Goal: Information Seeking & Learning: Learn about a topic

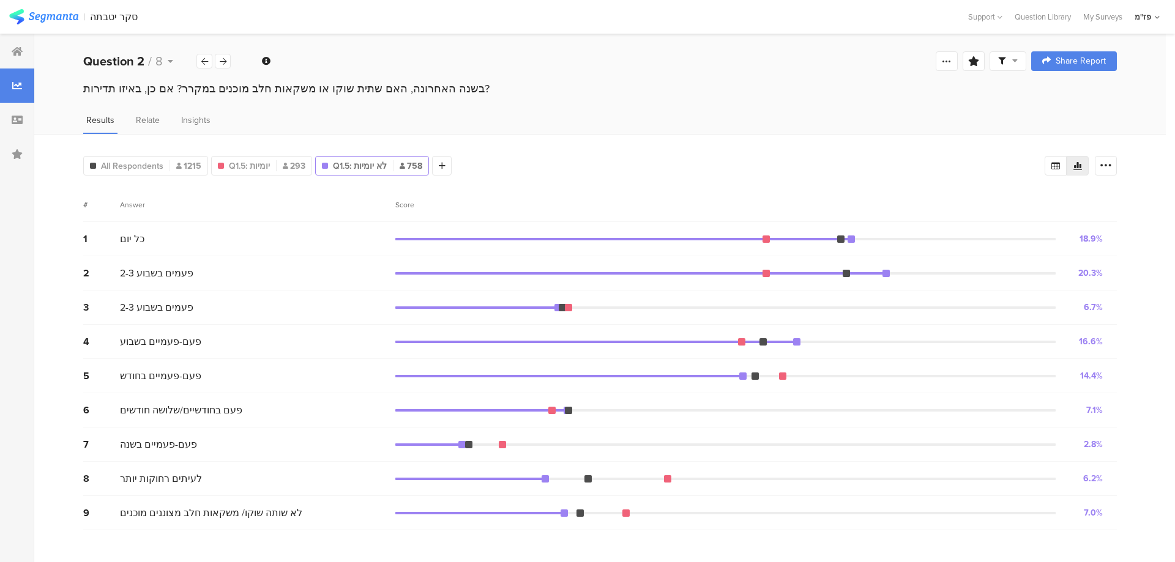
click at [124, 226] on div "1 כל יום 18.9% 143 votes" at bounding box center [600, 239] width 1034 height 34
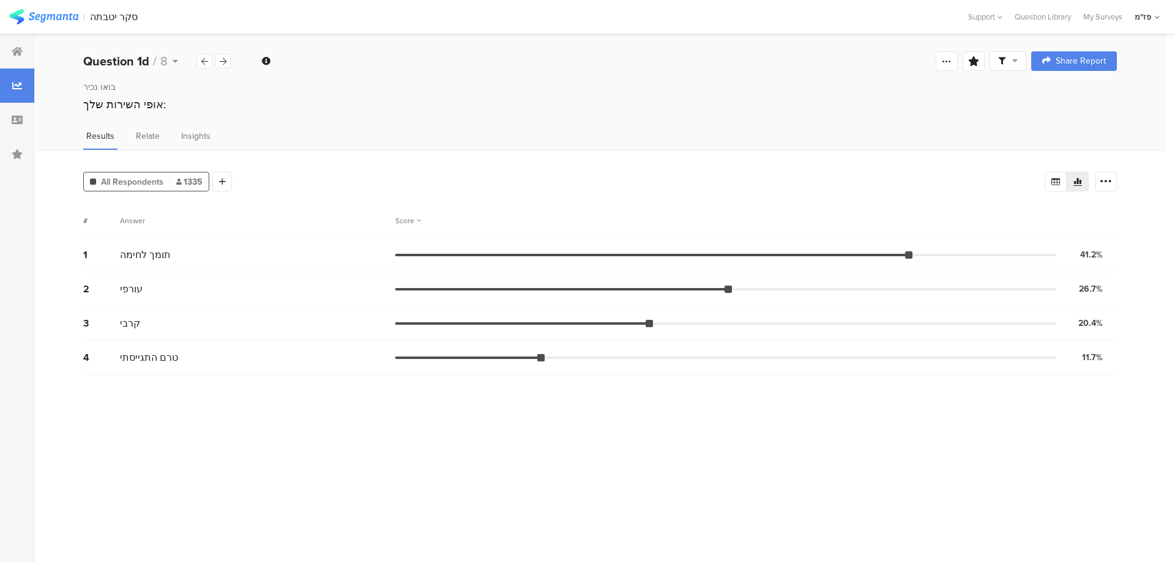
click at [24, 80] on div at bounding box center [17, 86] width 34 height 34
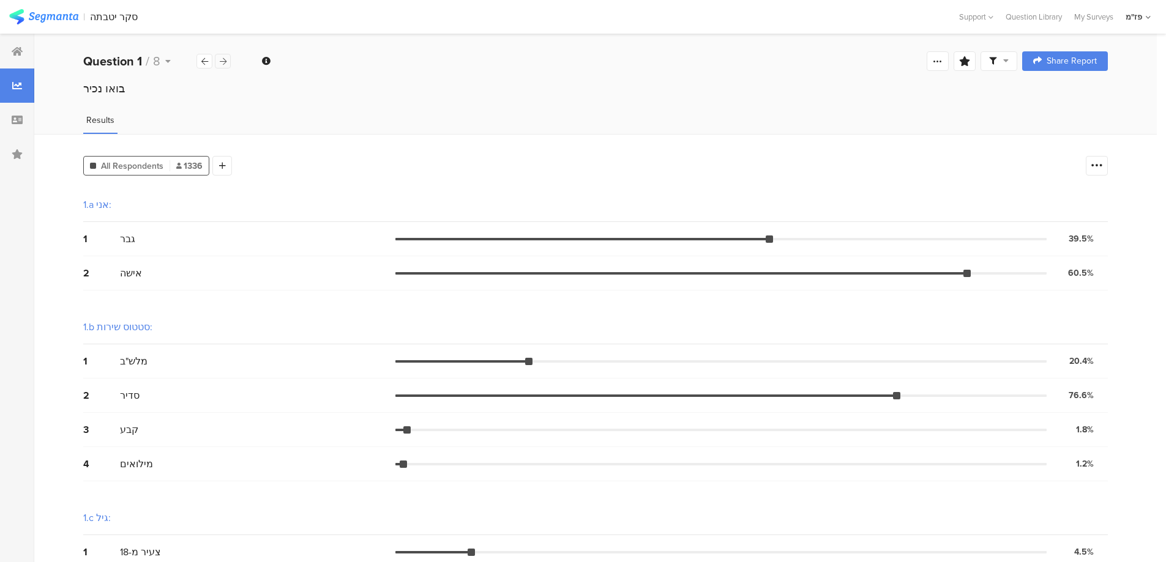
click at [220, 62] on icon at bounding box center [223, 62] width 7 height 8
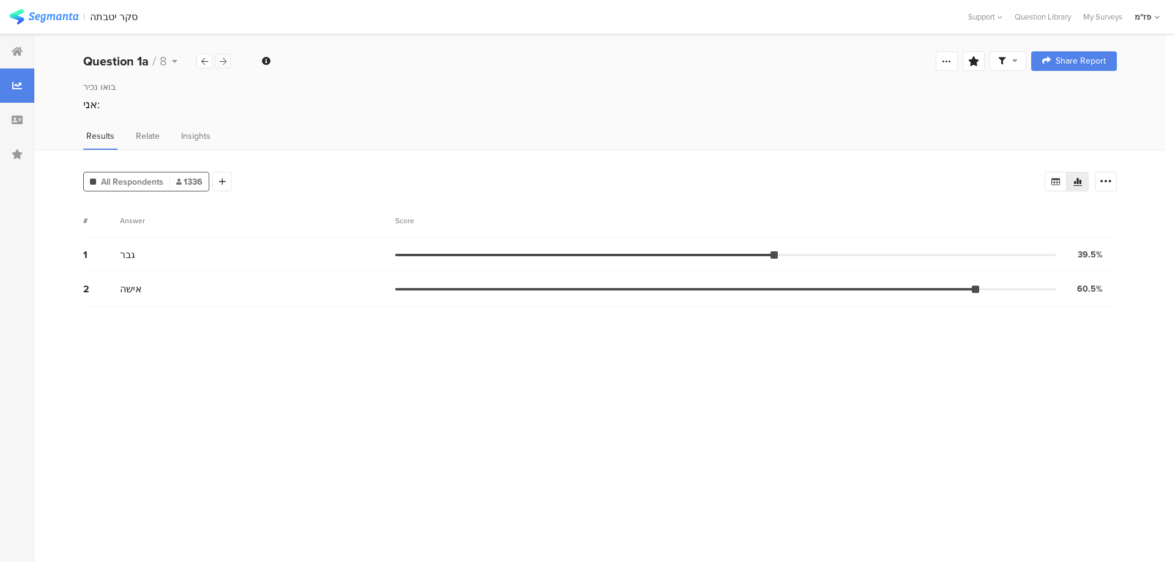
click at [220, 62] on icon at bounding box center [223, 62] width 7 height 8
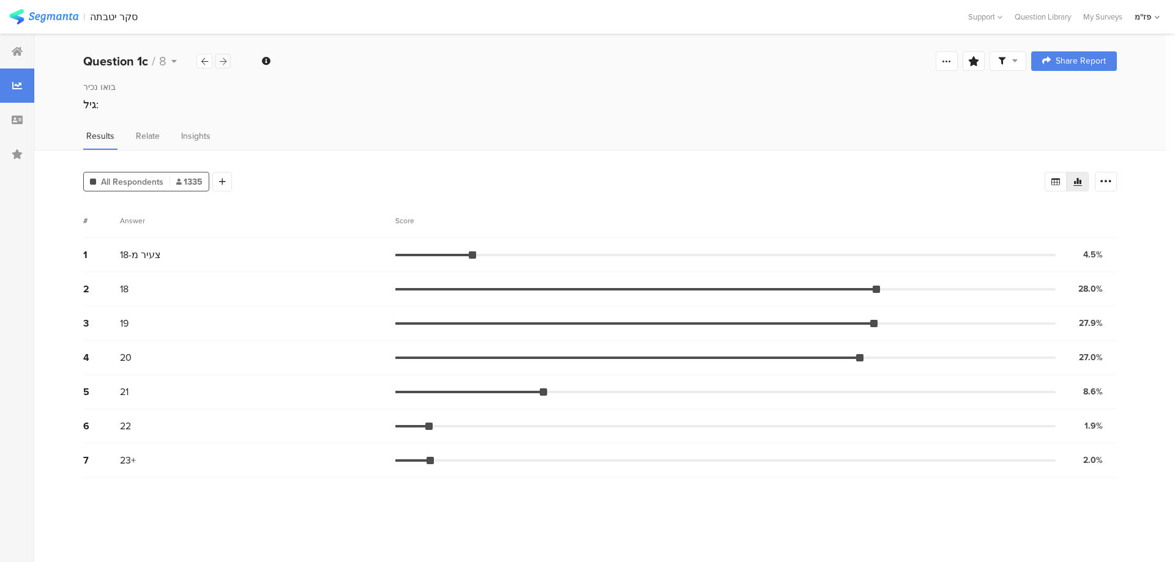
click at [220, 62] on icon at bounding box center [223, 62] width 7 height 8
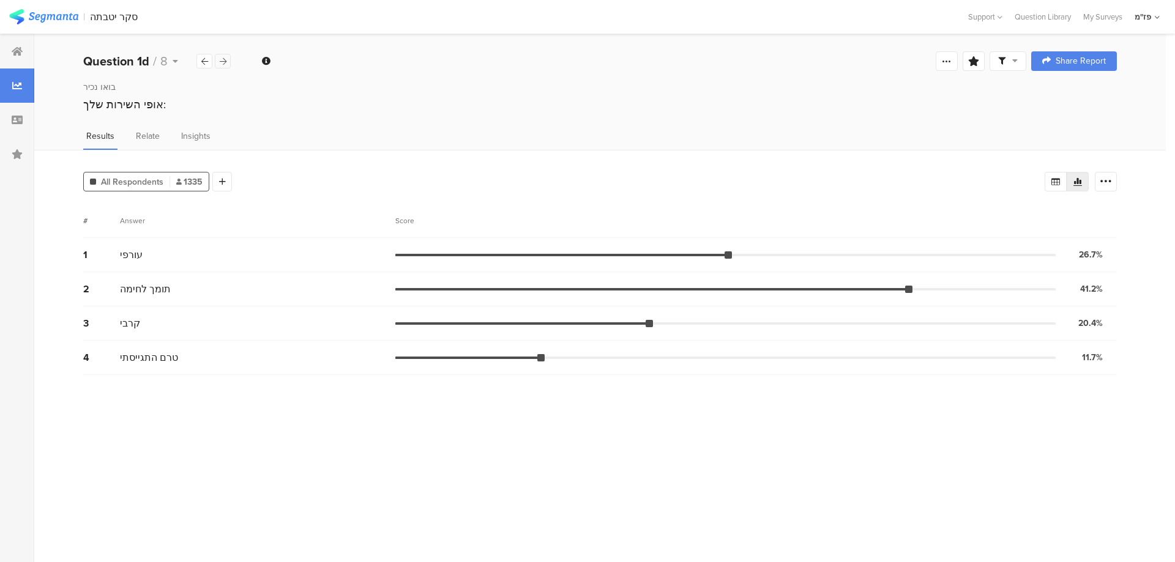
click at [220, 62] on icon at bounding box center [223, 62] width 7 height 8
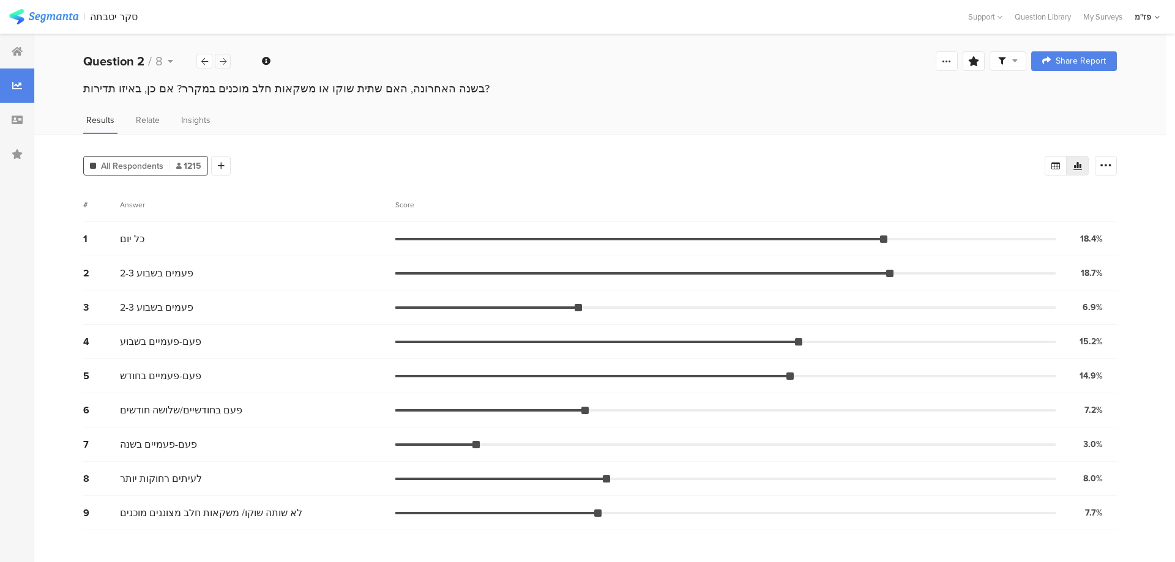
click at [220, 62] on icon at bounding box center [223, 62] width 7 height 8
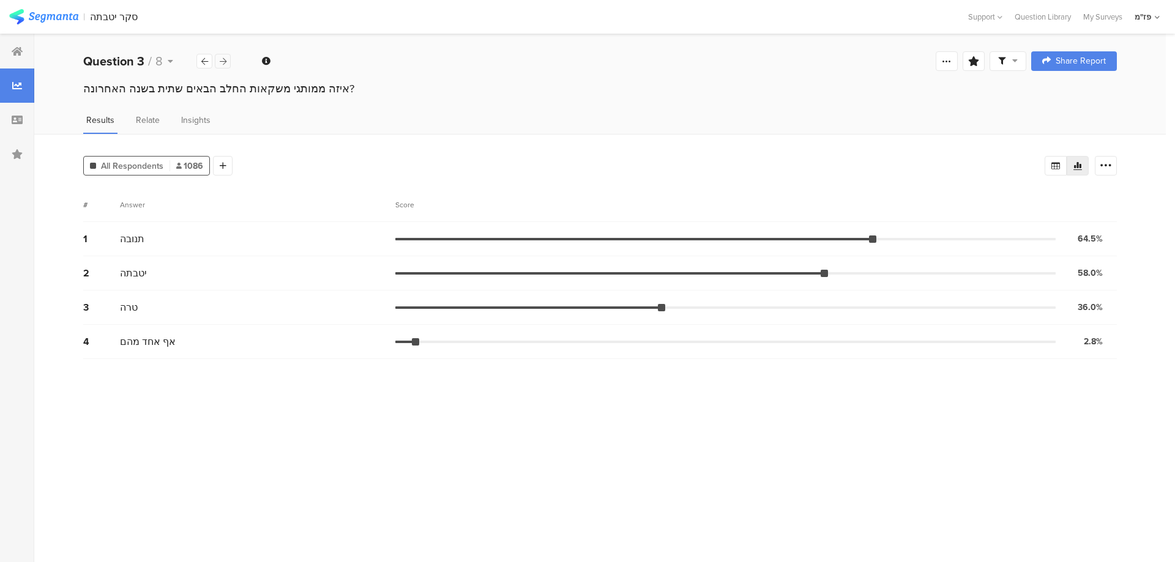
click at [220, 62] on icon at bounding box center [223, 62] width 7 height 8
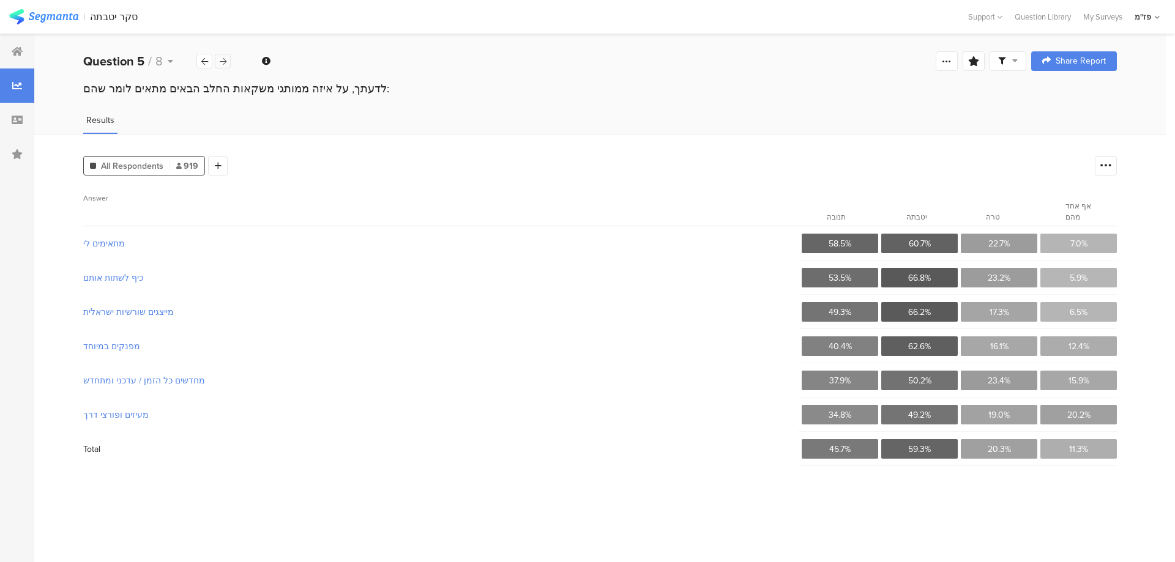
click at [220, 62] on icon at bounding box center [223, 62] width 7 height 8
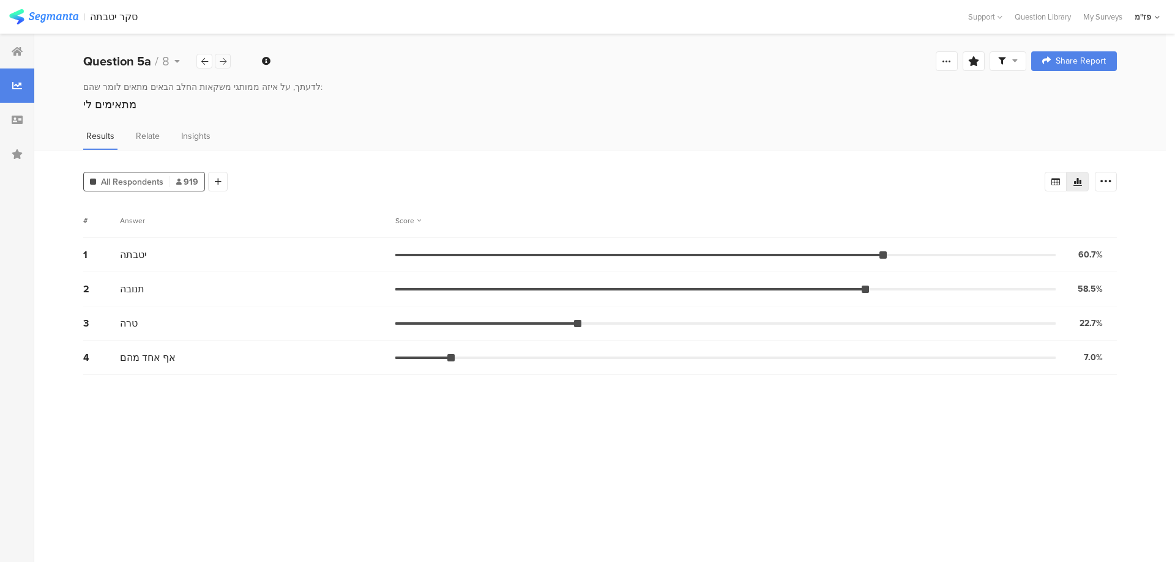
click at [220, 62] on icon at bounding box center [223, 62] width 7 height 8
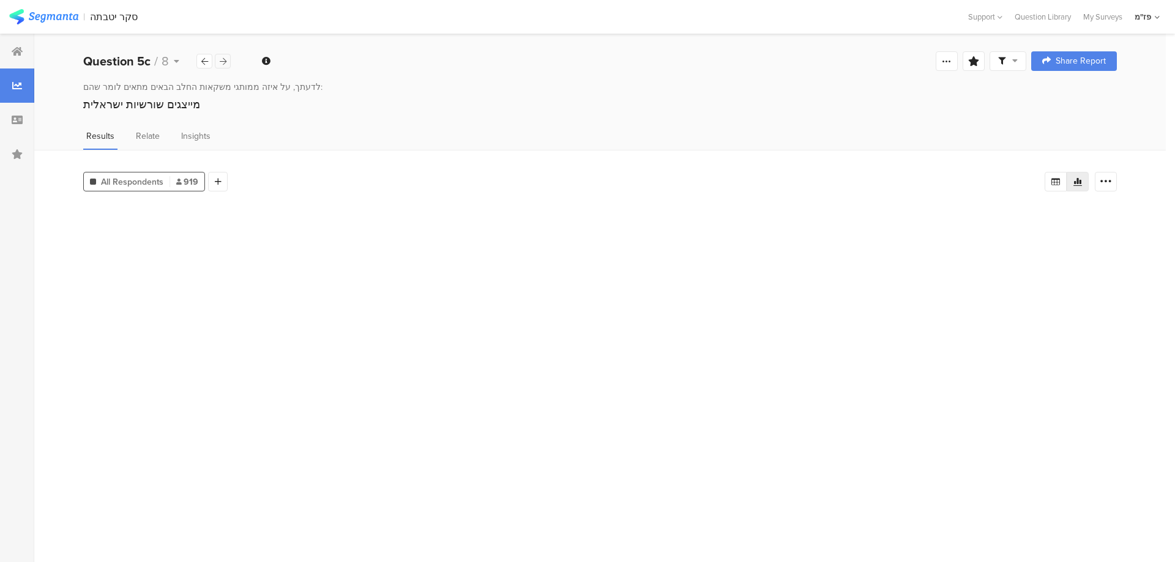
click at [220, 62] on icon at bounding box center [223, 62] width 7 height 8
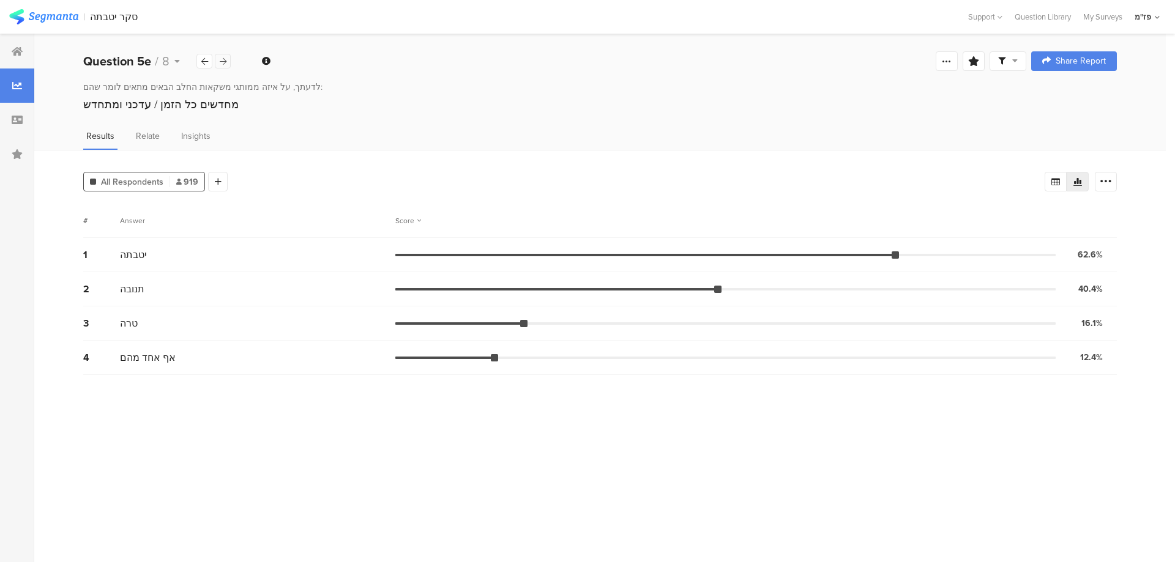
click at [220, 62] on icon at bounding box center [223, 62] width 7 height 8
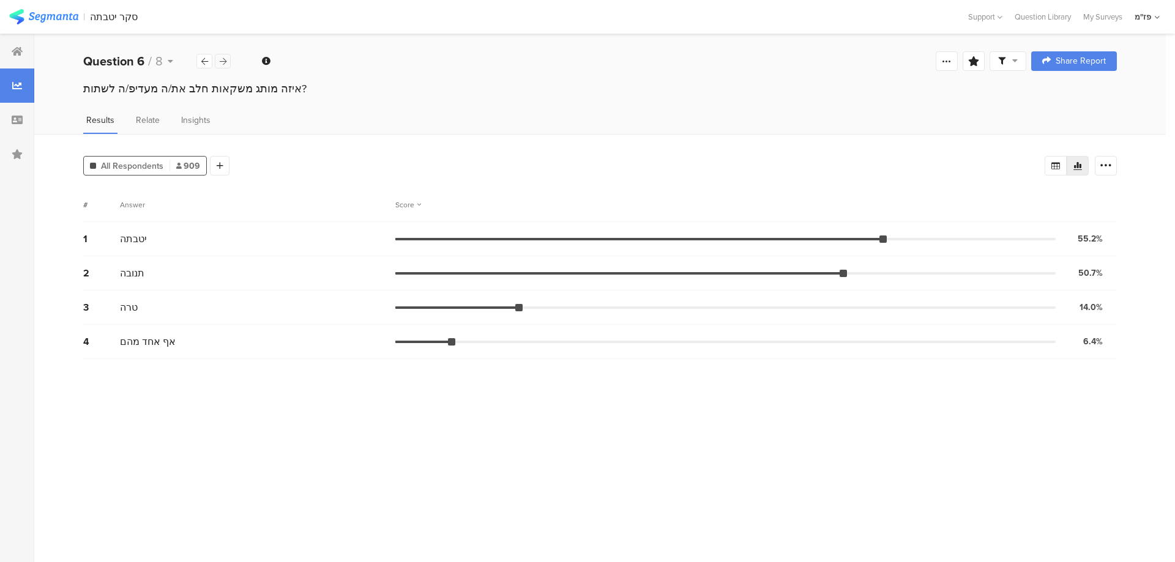
click at [220, 62] on icon at bounding box center [223, 62] width 7 height 8
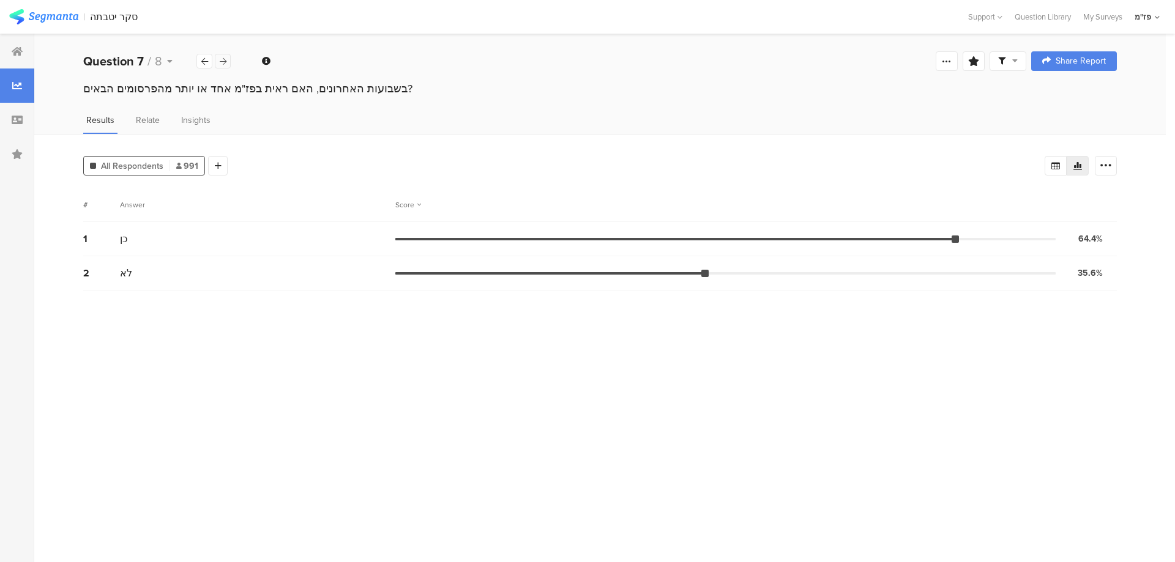
click at [220, 62] on icon at bounding box center [223, 62] width 7 height 8
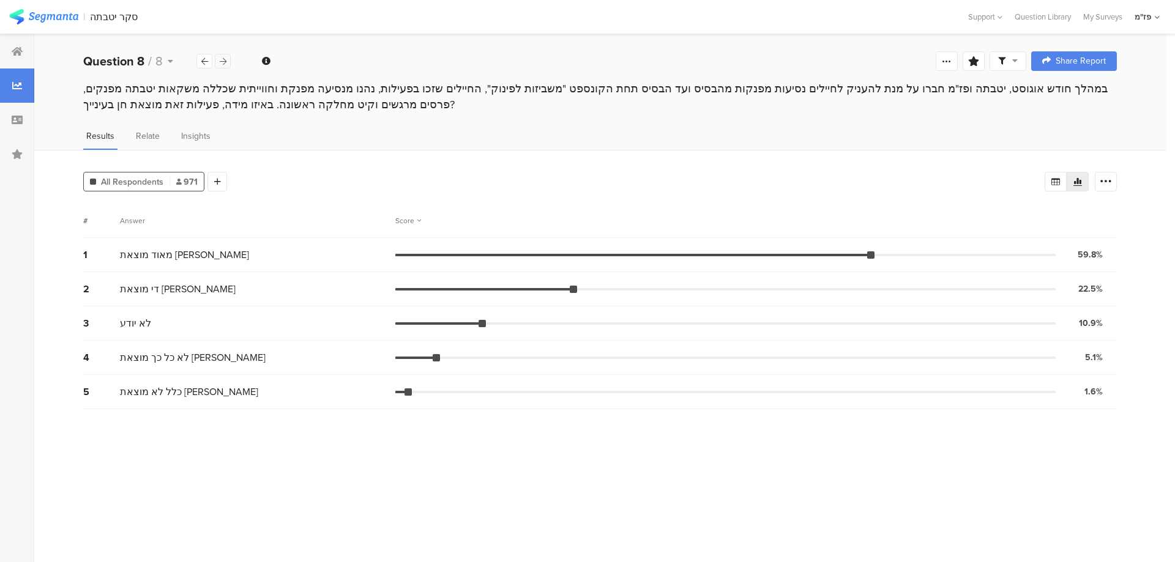
click at [220, 62] on icon at bounding box center [223, 62] width 7 height 8
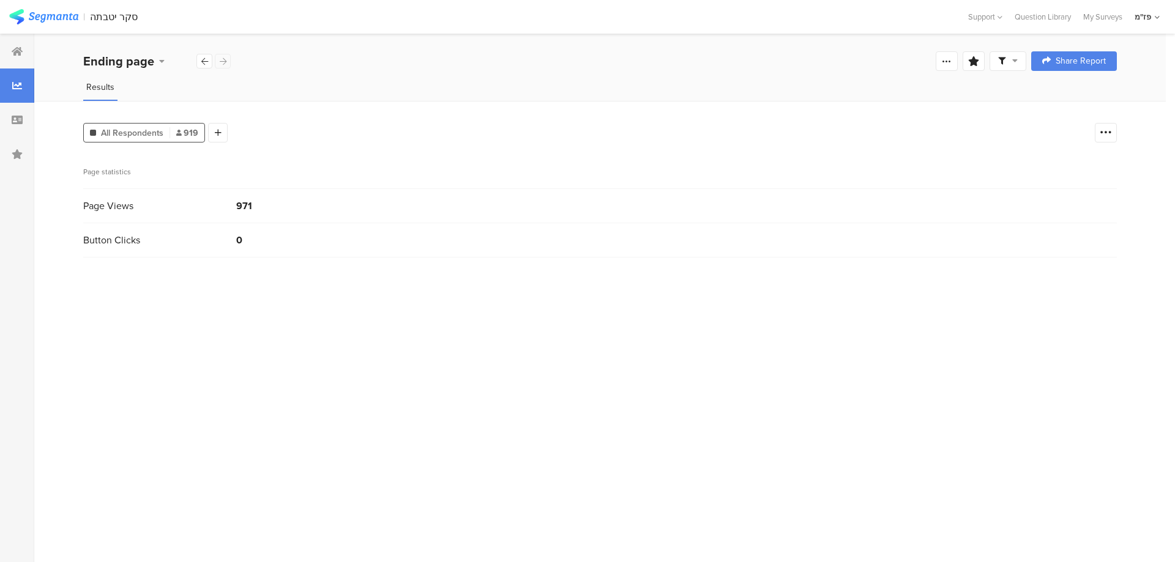
click at [219, 62] on div "Ending page" at bounding box center [157, 61] width 148 height 18
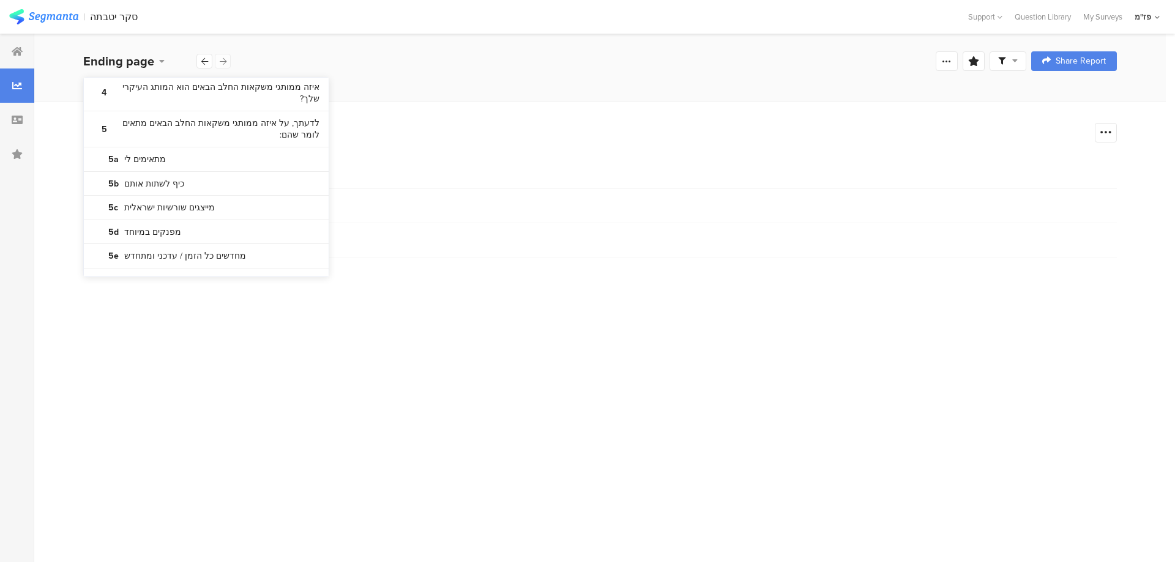
scroll to position [418, 0]
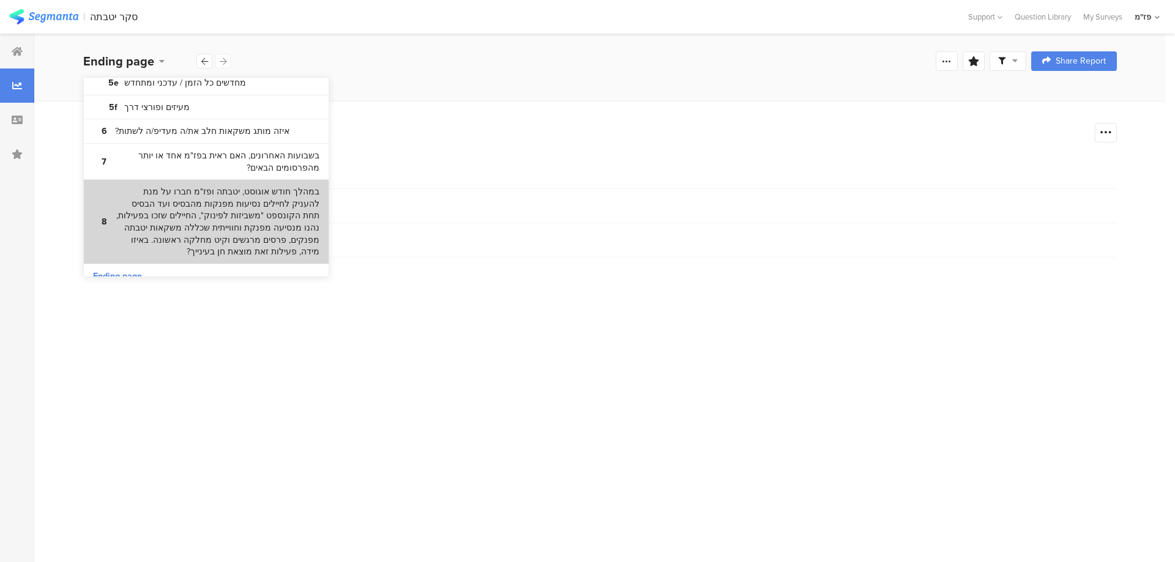
click at [207, 210] on bdi "במהלך חודש אוגוסט, יטבתה ופז"מ חברו על מנת להעניק לחיילים נסיעות מפנקות מהבסיס …" at bounding box center [217, 222] width 204 height 72
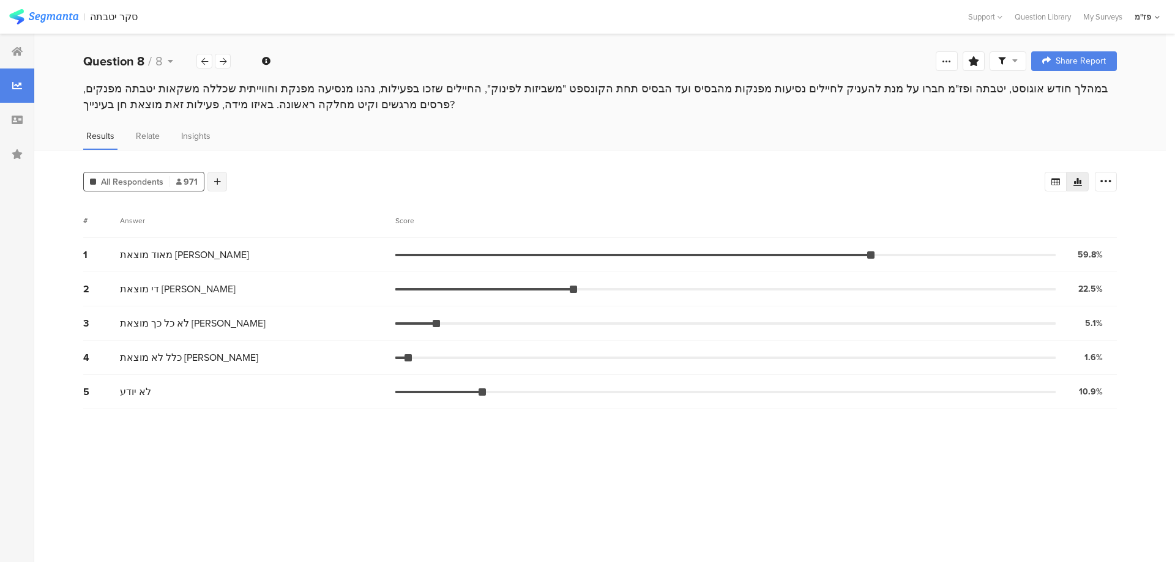
click at [217, 174] on div at bounding box center [217, 182] width 20 height 20
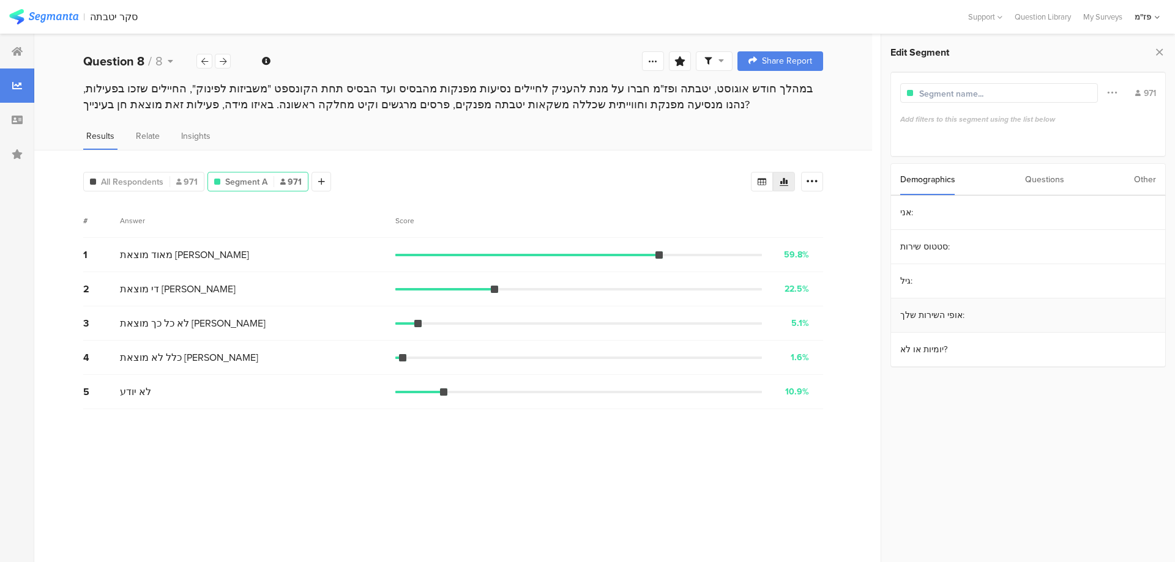
click at [955, 326] on section "אופי השירות שלך:" at bounding box center [1028, 316] width 274 height 34
click at [893, 179] on icon at bounding box center [894, 177] width 4 height 3
click at [927, 351] on section "יומיות או לא?" at bounding box center [1028, 350] width 274 height 34
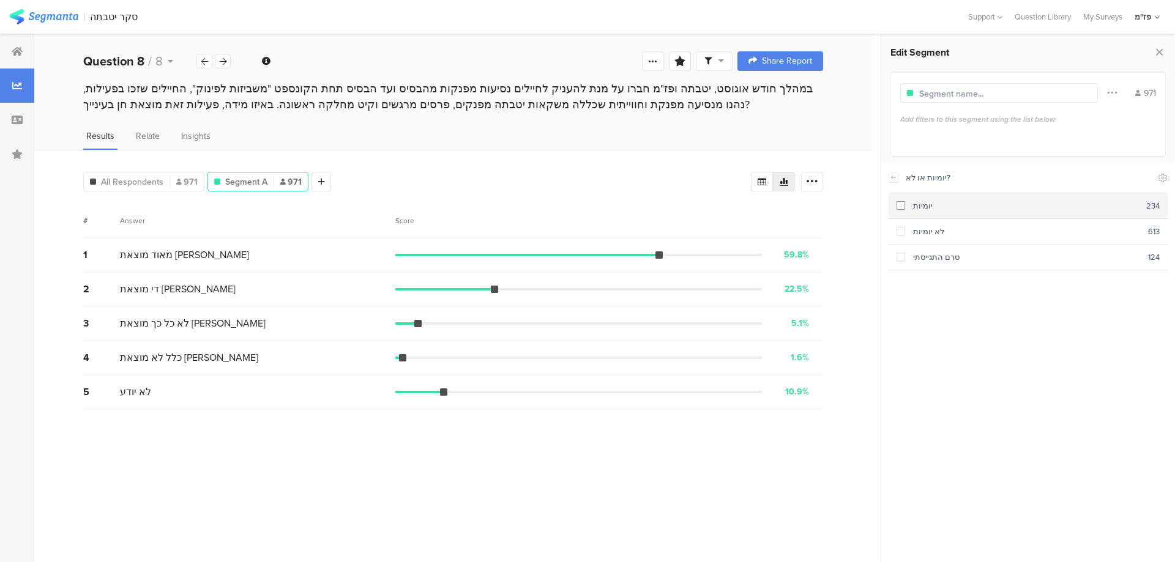
click at [905, 209] on span at bounding box center [901, 205] width 9 height 9
click at [647, 106] on div "במהלך חודש אוגוסט, יטבתה ופז"מ חברו על מנת להעניק לחיילים נסיעות מפנקות מהבסיס …" at bounding box center [453, 97] width 740 height 32
click at [629, 103] on div "במהלך חודש אוגוסט, יטבתה ופז"מ חברו על מנת להעניק לחיילים נסיעות מפנקות מהבסיס …" at bounding box center [453, 97] width 740 height 32
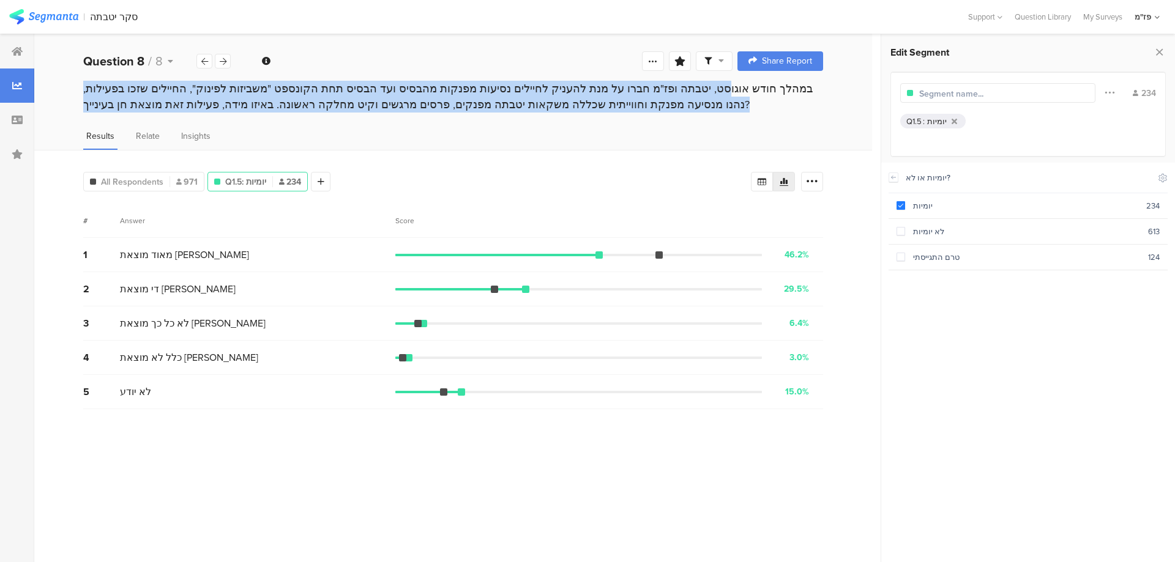
click at [629, 103] on div "במהלך חודש אוגוסט, יטבתה ופז"מ חברו על מנת להעניק לחיילים נסיעות מפנקות מהבסיס …" at bounding box center [453, 97] width 740 height 32
copy section "במהלך חודש אוגוסט, יטבתה ופז"מ חברו על מנת להעניק לחיילים נסיעות מפנקות מהבסיס …"
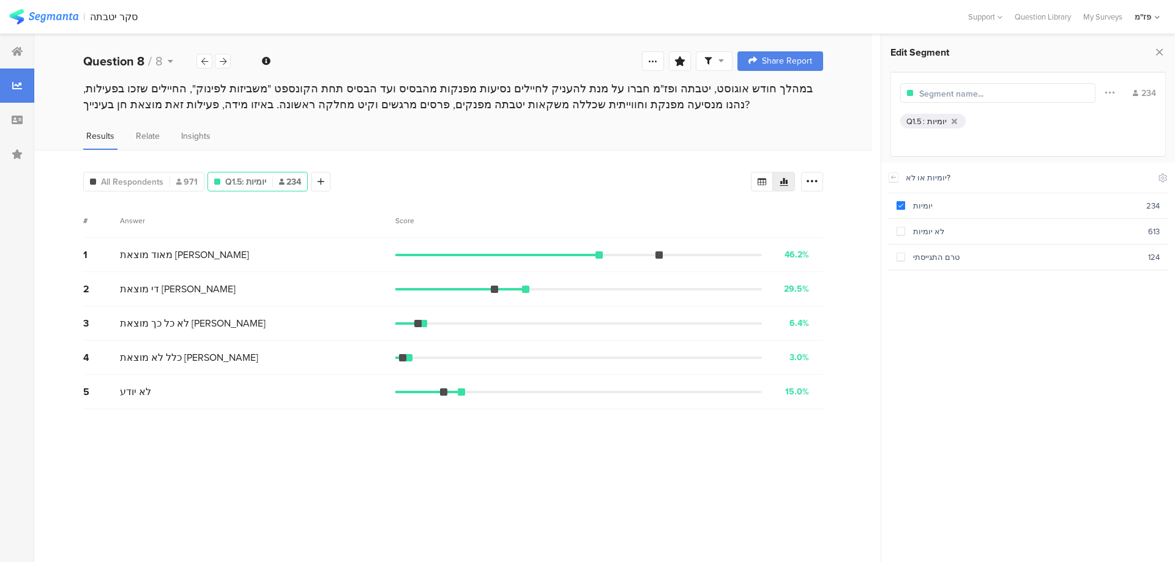
click at [955, 401] on div "יומיות או לא? Include Respondents יומיות 234 לא יומיות 613 טרם התגייסתי 124" at bounding box center [1028, 359] width 279 height 392
